Goal: Information Seeking & Learning: Understand process/instructions

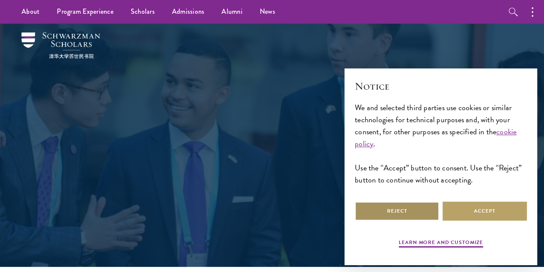
click at [421, 211] on button "Reject" at bounding box center [397, 210] width 84 height 19
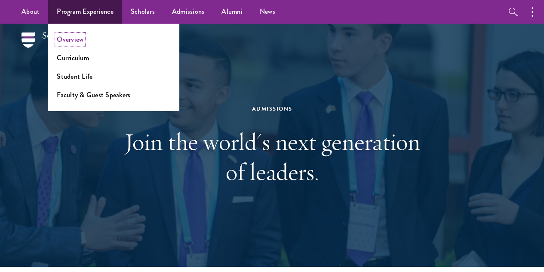
click at [79, 38] on link "Overview" at bounding box center [70, 39] width 27 height 10
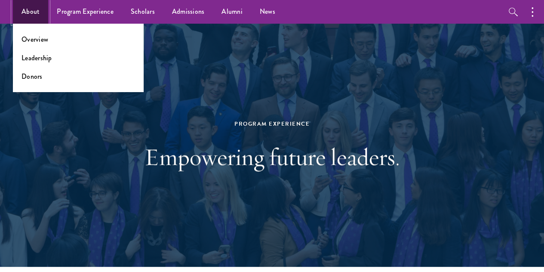
click at [28, 9] on link "About" at bounding box center [30, 12] width 35 height 24
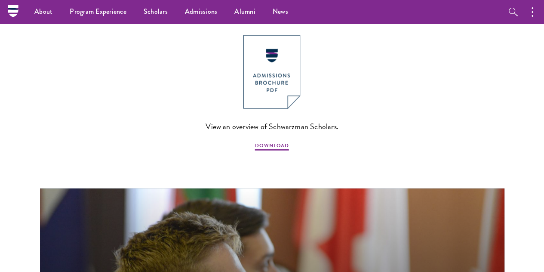
scroll to position [869, 0]
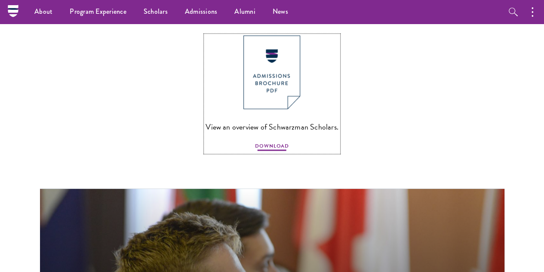
click at [274, 152] on span "DOWNLOAD" at bounding box center [272, 147] width 34 height 10
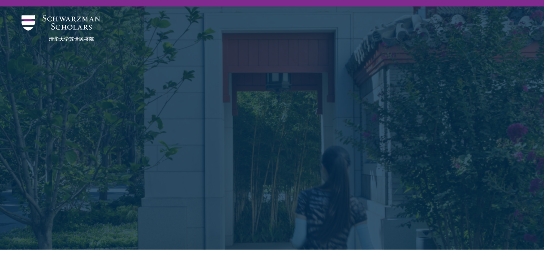
scroll to position [0, 0]
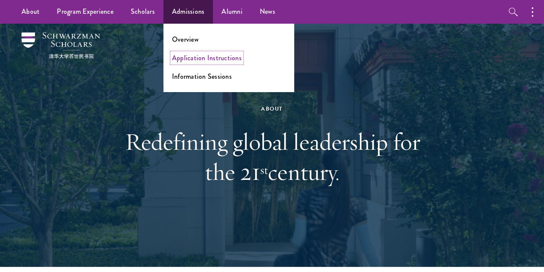
click at [194, 59] on link "Application Instructions" at bounding box center [207, 58] width 70 height 10
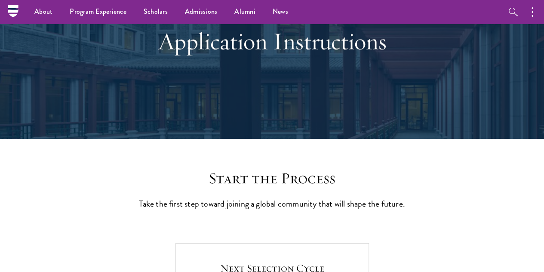
scroll to position [68, 0]
